Goal: Find specific page/section: Find specific page/section

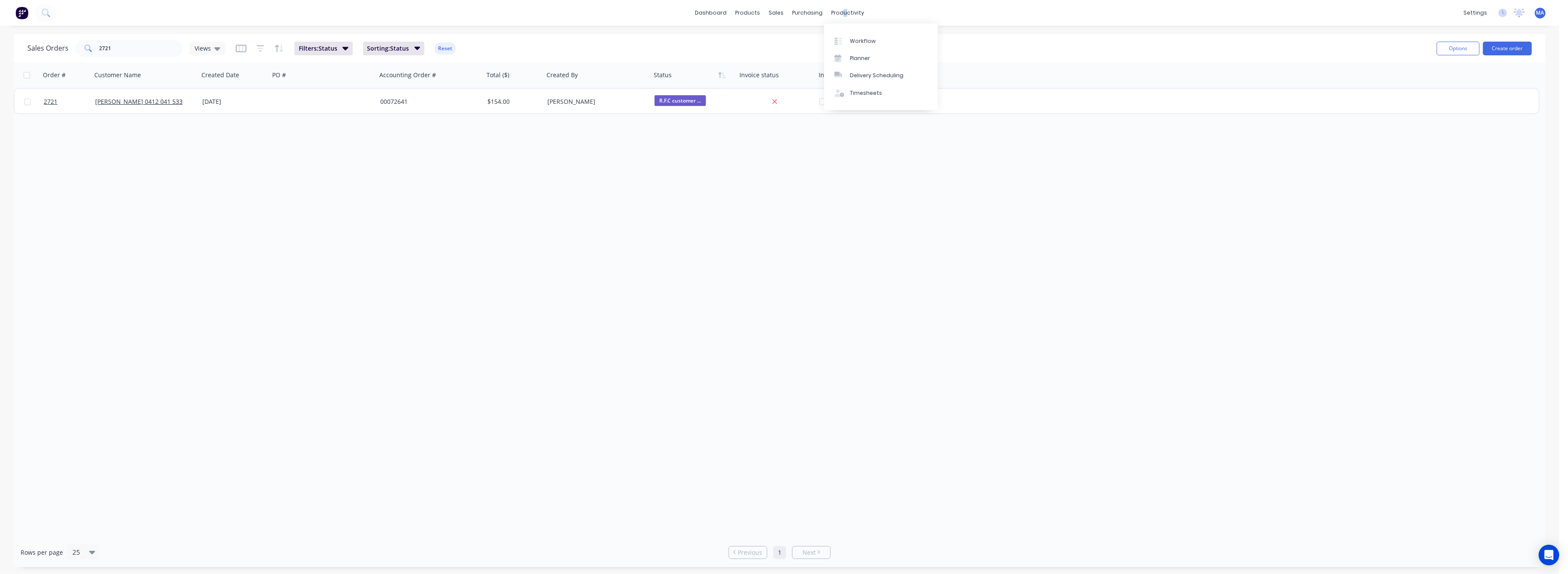
drag, startPoint x: 838, startPoint y: 11, endPoint x: 846, endPoint y: 28, distance: 18.8
click at [845, 16] on div "productivity" at bounding box center [847, 12] width 41 height 13
drag, startPoint x: 840, startPoint y: 14, endPoint x: 869, endPoint y: 55, distance: 50.2
click at [841, 14] on div "productivity" at bounding box center [847, 12] width 41 height 13
click at [871, 45] on link "Workflow" at bounding box center [881, 41] width 113 height 18
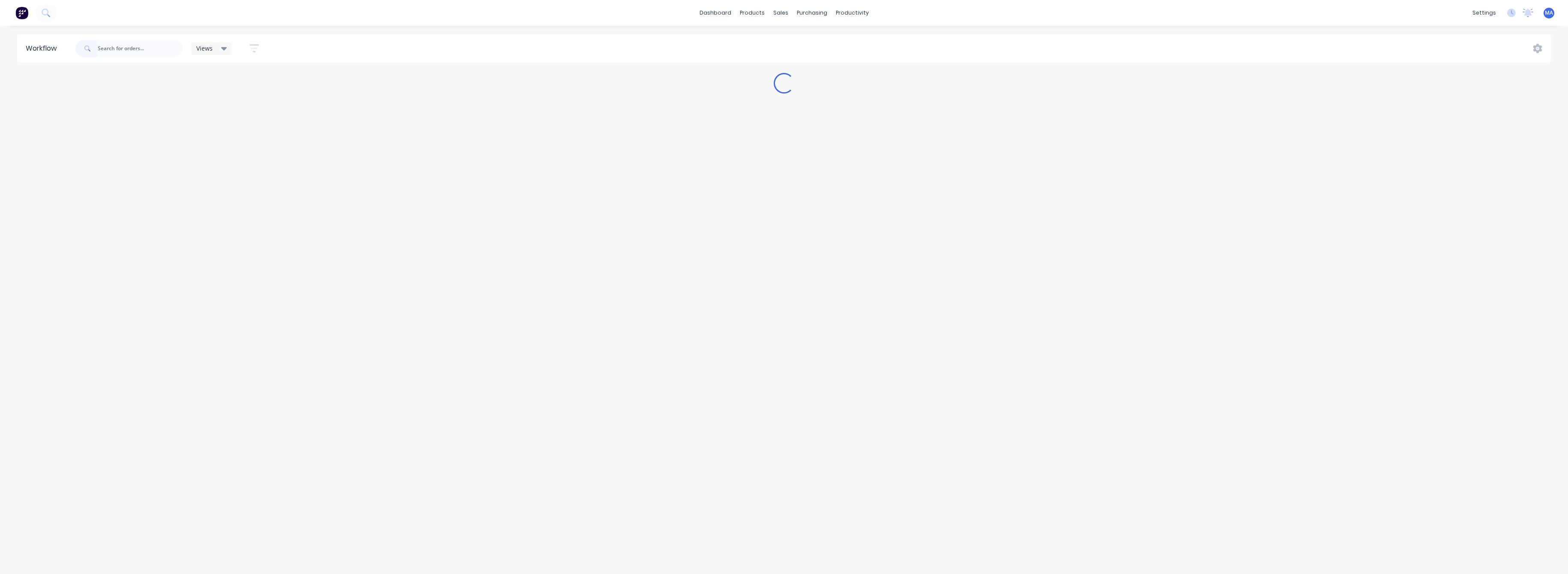
click at [133, 49] on input "text" at bounding box center [140, 48] width 85 height 18
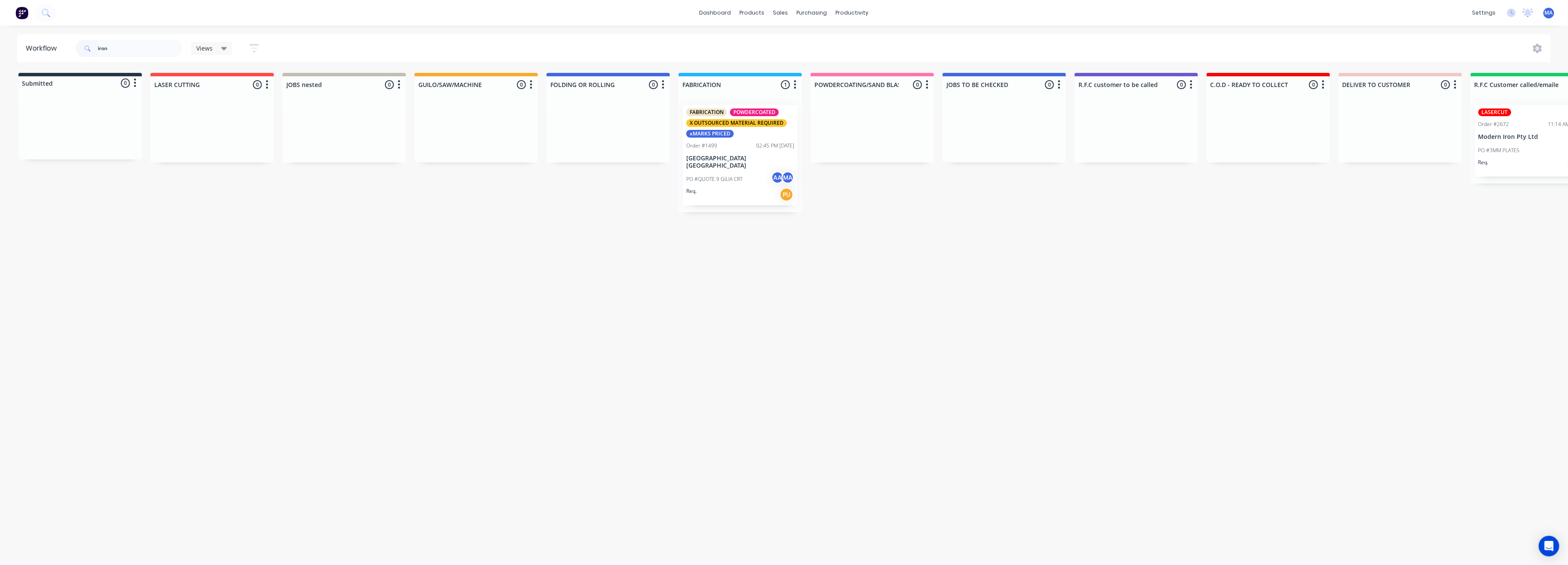
type input "iron"
click at [728, 158] on p "IronBark NSW" at bounding box center [740, 162] width 108 height 15
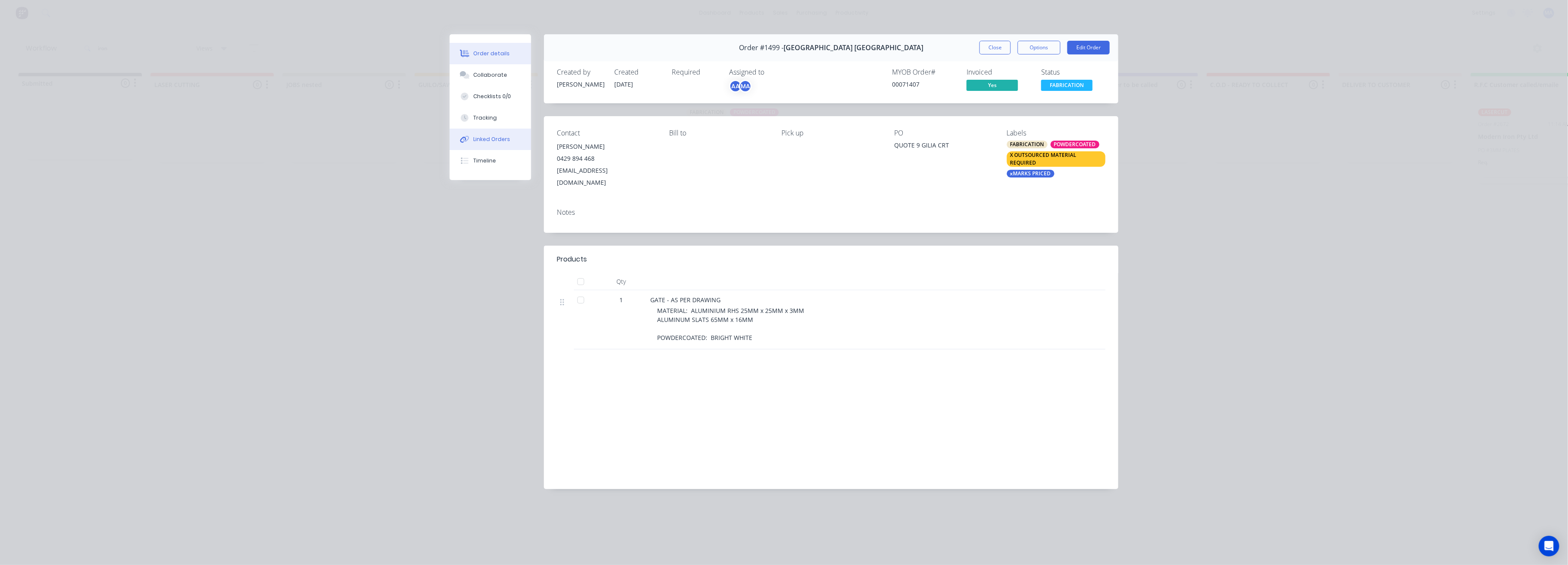
drag, startPoint x: 495, startPoint y: 72, endPoint x: 515, endPoint y: 129, distance: 60.4
click at [495, 76] on div "Collaborate" at bounding box center [490, 75] width 34 height 8
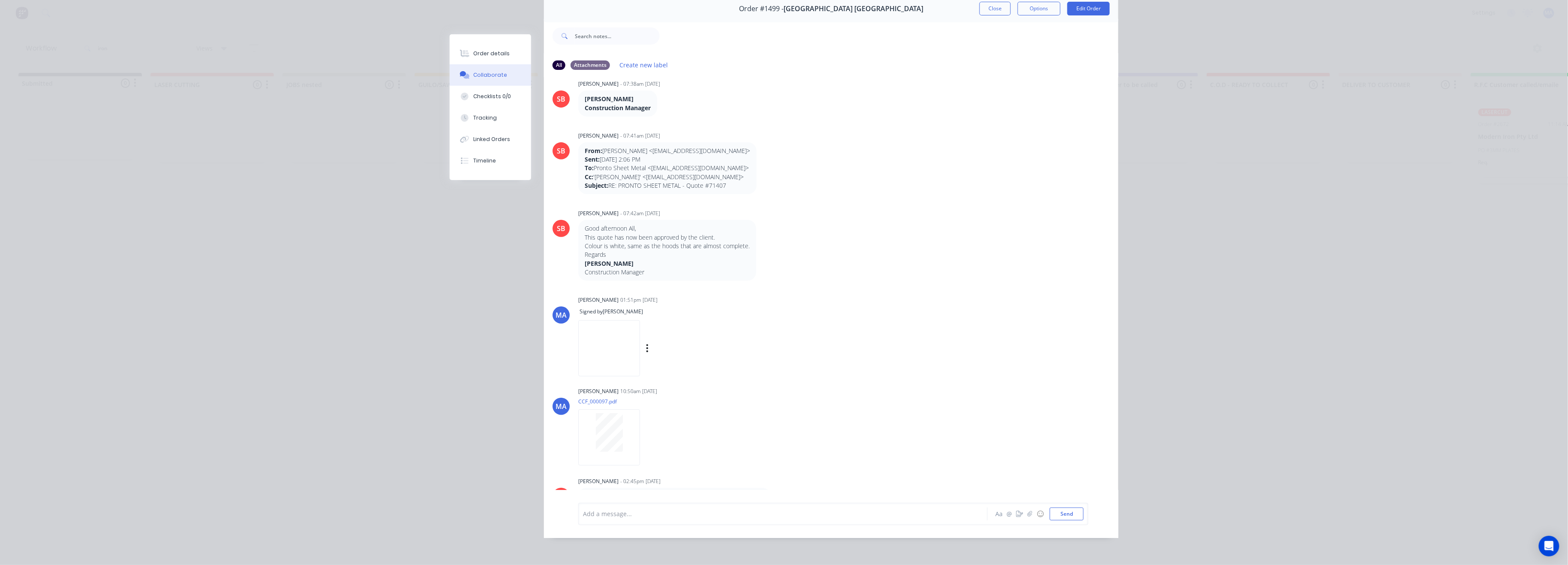
scroll to position [256, 0]
